Goal: Task Accomplishment & Management: Use online tool/utility

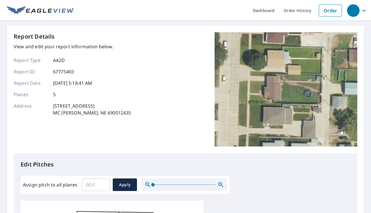
click at [92, 185] on input "Assign pitch to all planes" at bounding box center [96, 185] width 28 height 16
type input "4"
click at [128, 182] on span "Apply" at bounding box center [124, 184] width 15 height 7
type input "4"
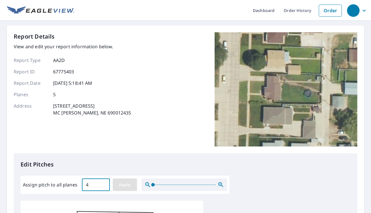
type input "4"
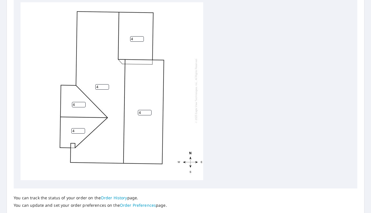
scroll to position [239, 0]
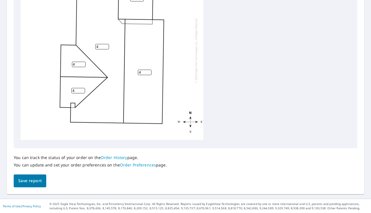
click at [35, 181] on span "Save report" at bounding box center [29, 180] width 23 height 7
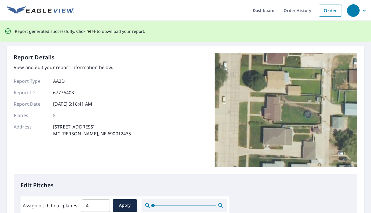
scroll to position [0, 0]
click at [87, 31] on span "here" at bounding box center [90, 31] width 9 height 7
click at [89, 31] on span "here" at bounding box center [90, 31] width 9 height 7
